Goal: Find specific page/section: Find specific page/section

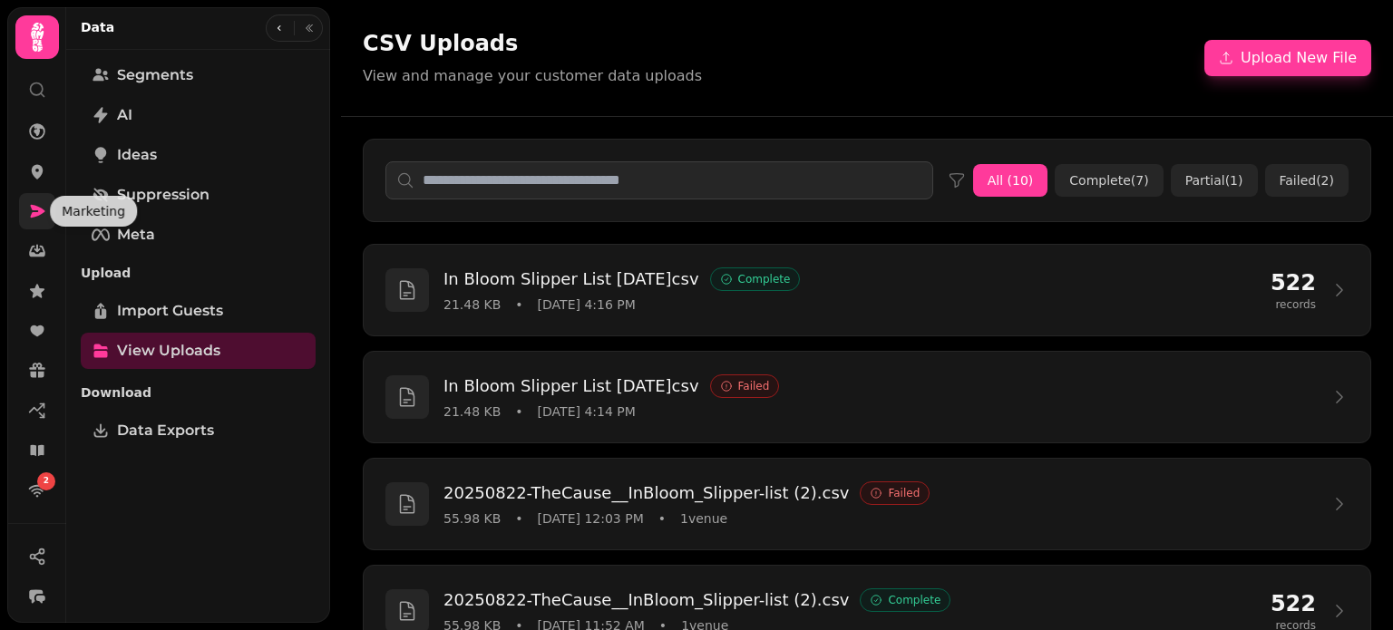
click at [36, 205] on icon at bounding box center [37, 211] width 18 height 18
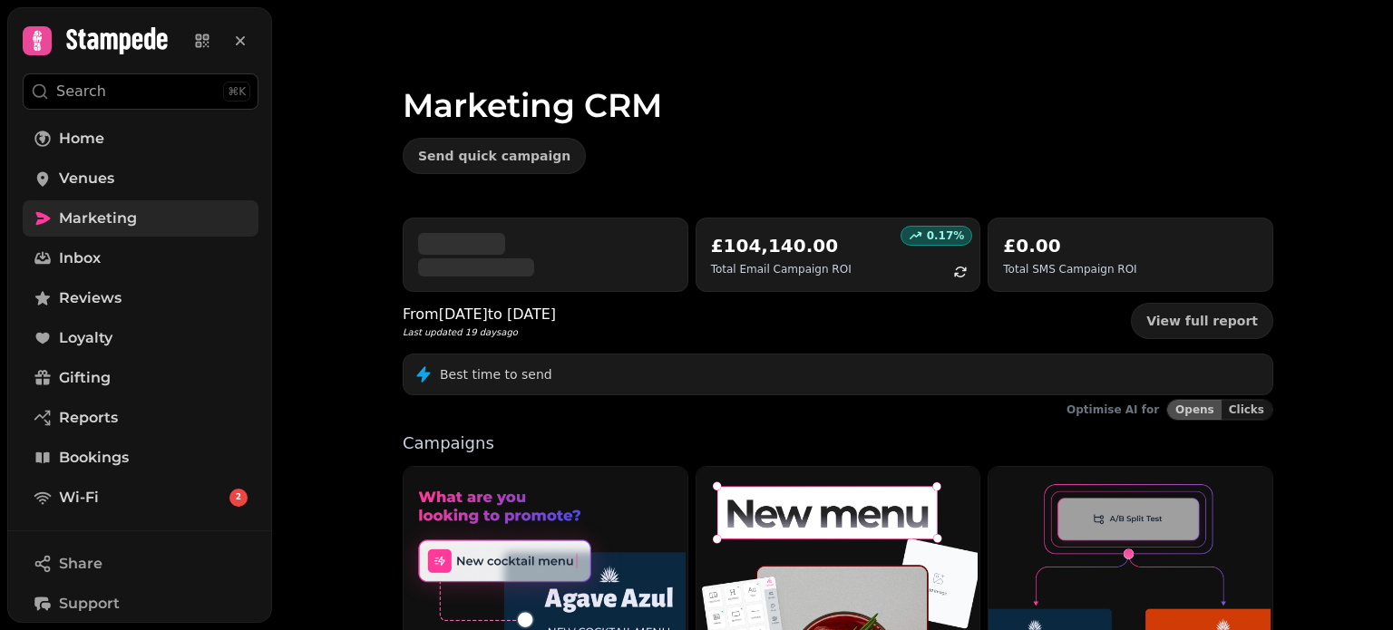
scroll to position [195, 0]
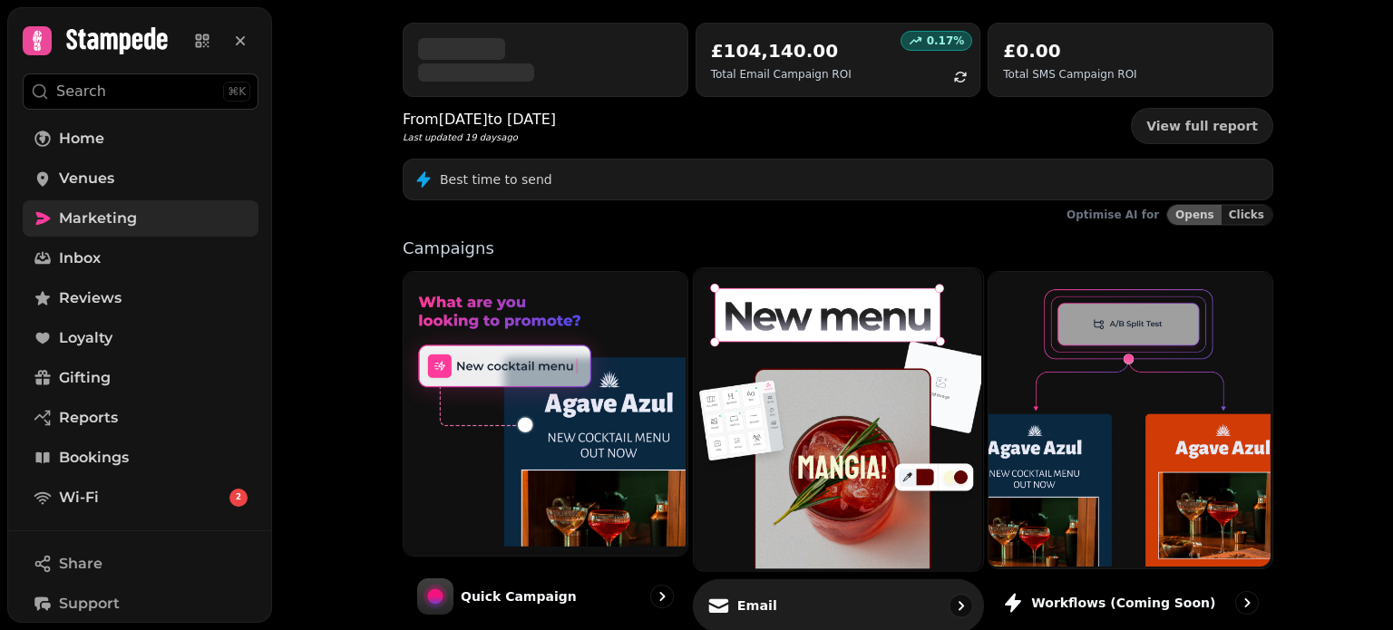
click at [840, 392] on img at bounding box center [835, 418] width 289 height 302
